Goal: Understand process/instructions: Learn how to perform a task or action

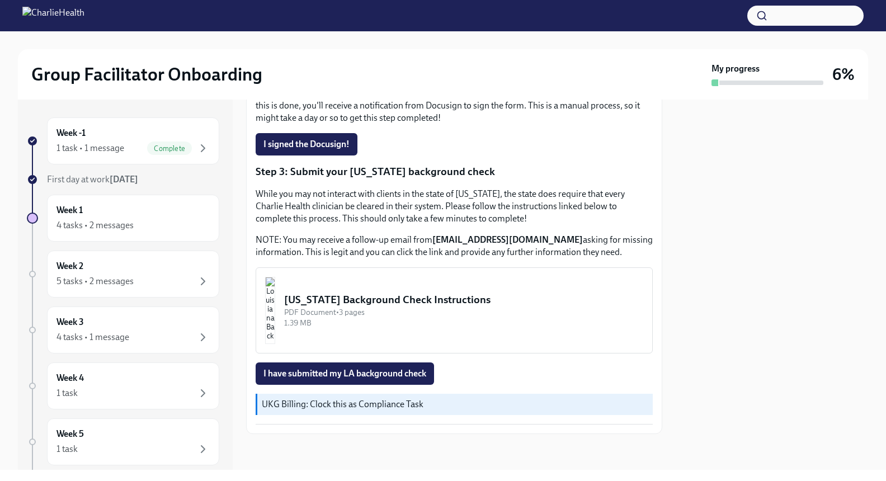
scroll to position [311, 0]
click at [383, 289] on button "[US_STATE] Background Check Instructions PDF Document • 3 pages 1.39 MB" at bounding box center [454, 310] width 397 height 86
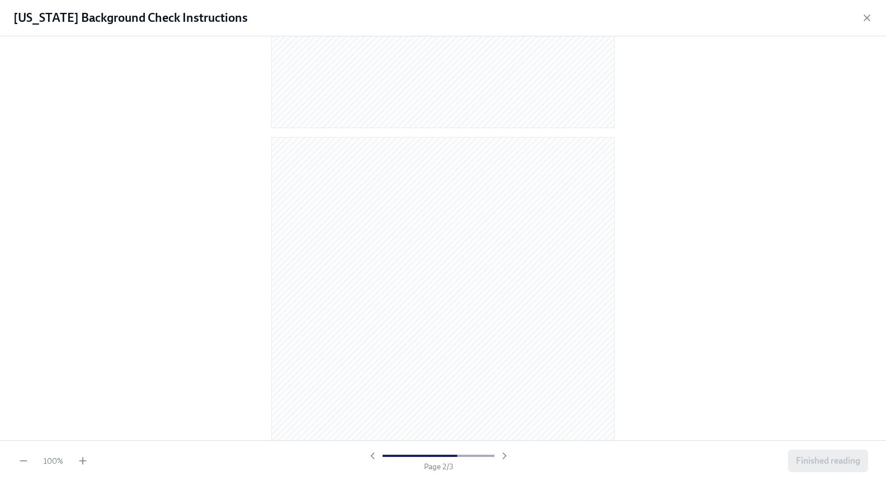
scroll to position [839, 0]
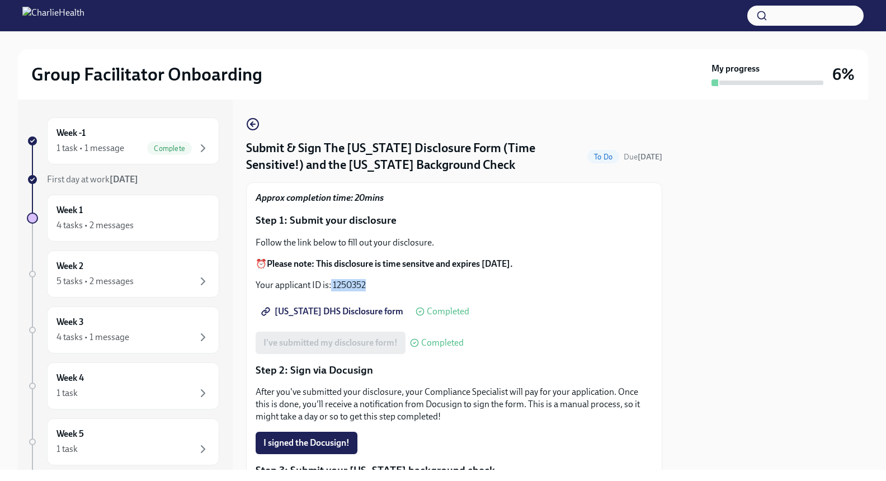
drag, startPoint x: 379, startPoint y: 288, endPoint x: 335, endPoint y: 277, distance: 45.3
click at [333, 277] on div "Follow the link below to fill out your disclosure. ⏰ Please note: This disclosu…" at bounding box center [454, 264] width 397 height 55
copy p "1250352"
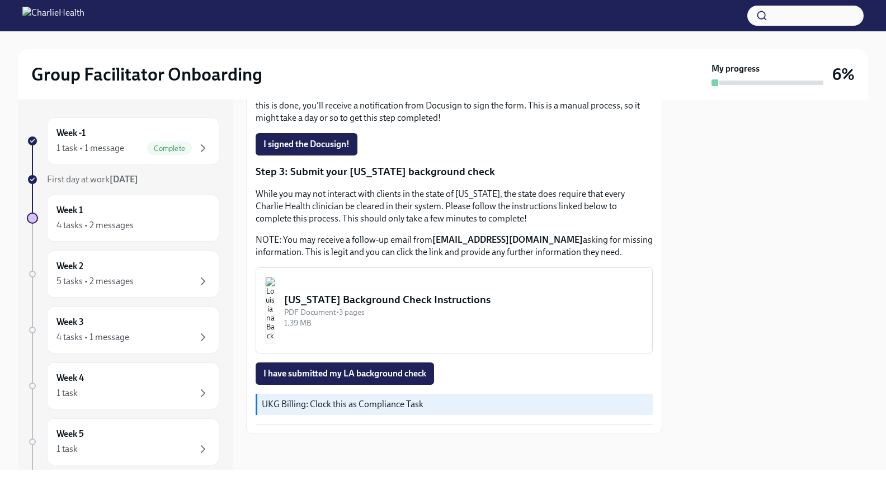
scroll to position [311, 0]
click at [361, 291] on button "[US_STATE] Background Check Instructions PDF Document • 3 pages 1.39 MB" at bounding box center [454, 310] width 397 height 86
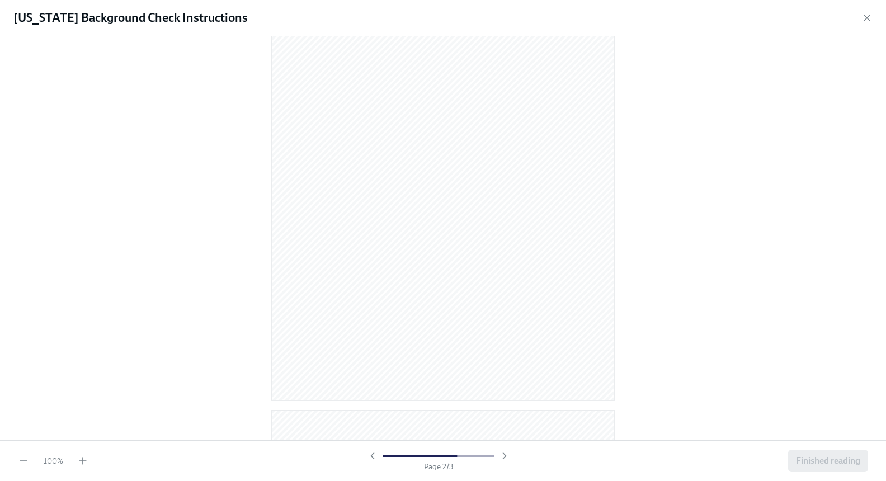
scroll to position [559, 0]
